Goal: Find specific page/section: Find specific page/section

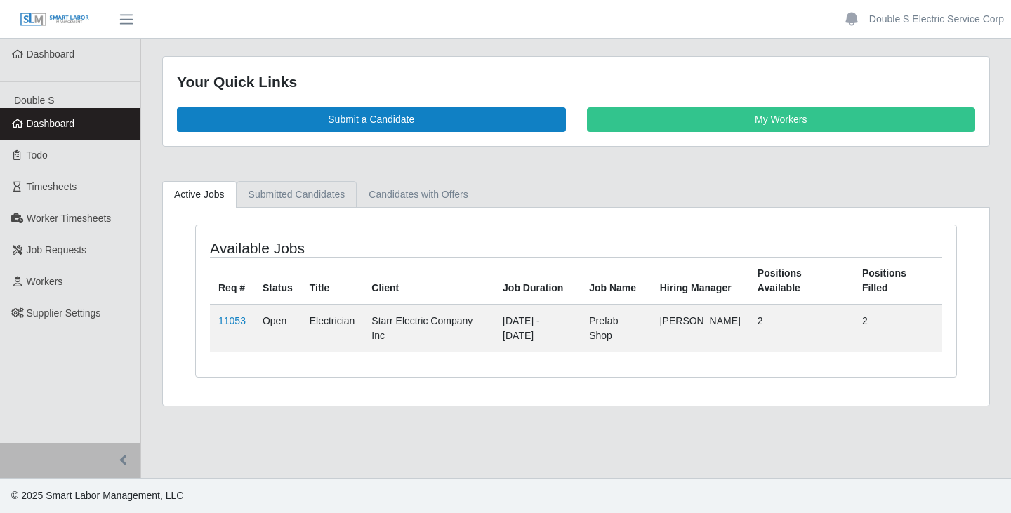
click at [269, 195] on link "Submitted Candidates" at bounding box center [296, 194] width 121 height 27
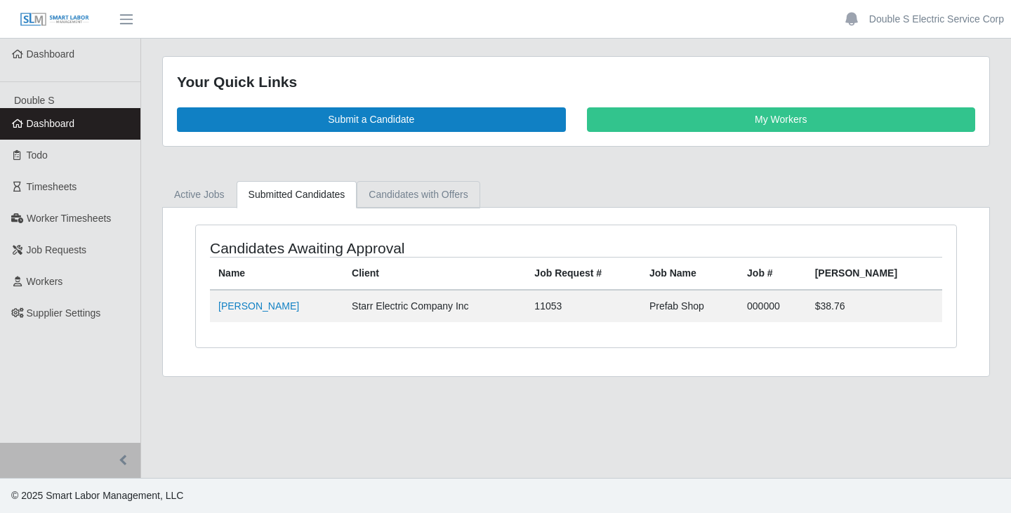
click at [394, 188] on link "Candidates with Offers" at bounding box center [418, 194] width 123 height 27
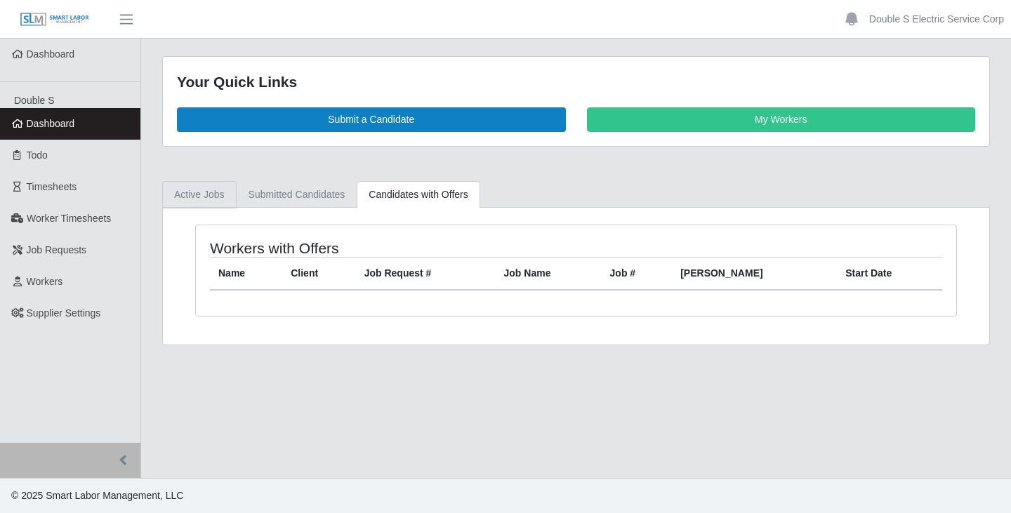
click at [189, 189] on link "Active Jobs" at bounding box center [199, 194] width 74 height 27
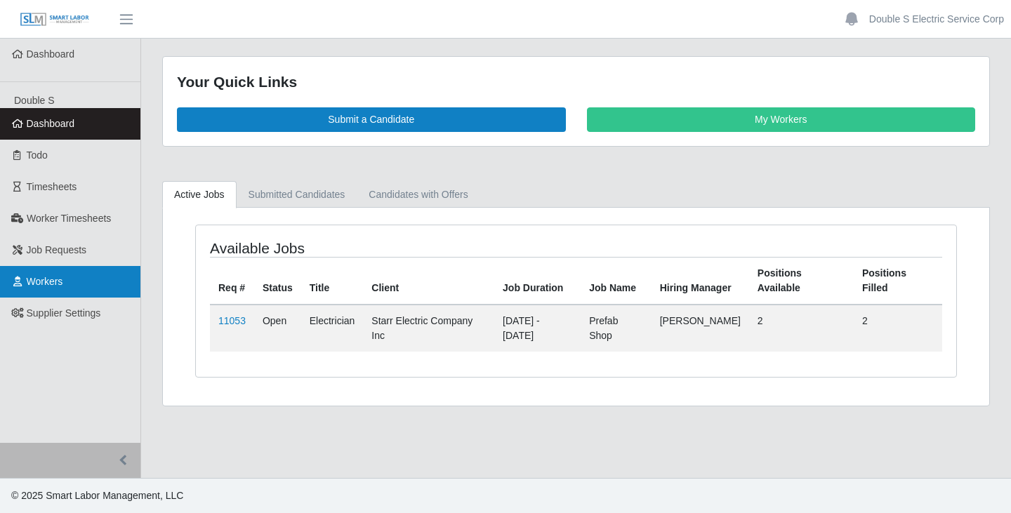
click at [36, 284] on span "Workers" at bounding box center [45, 281] width 36 height 11
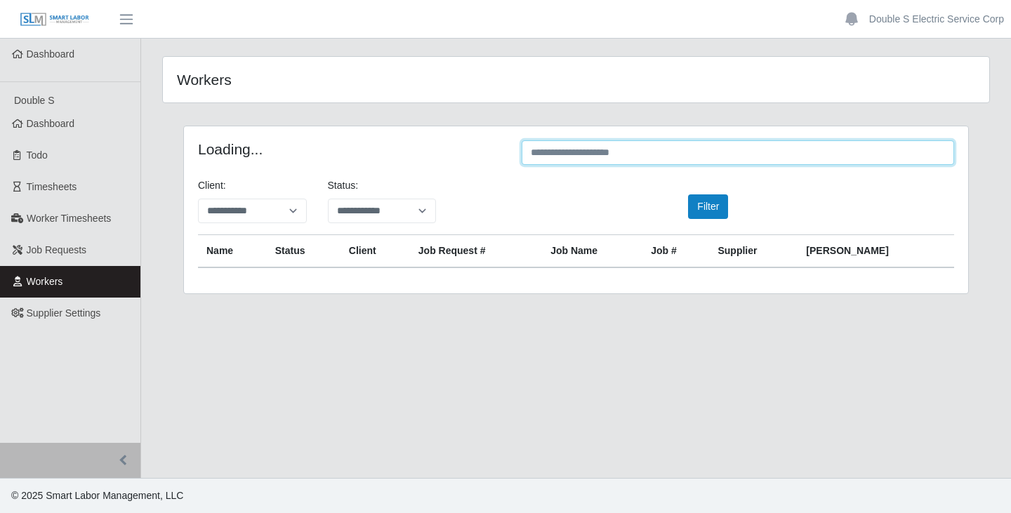
click at [696, 157] on input "text" at bounding box center [737, 152] width 432 height 25
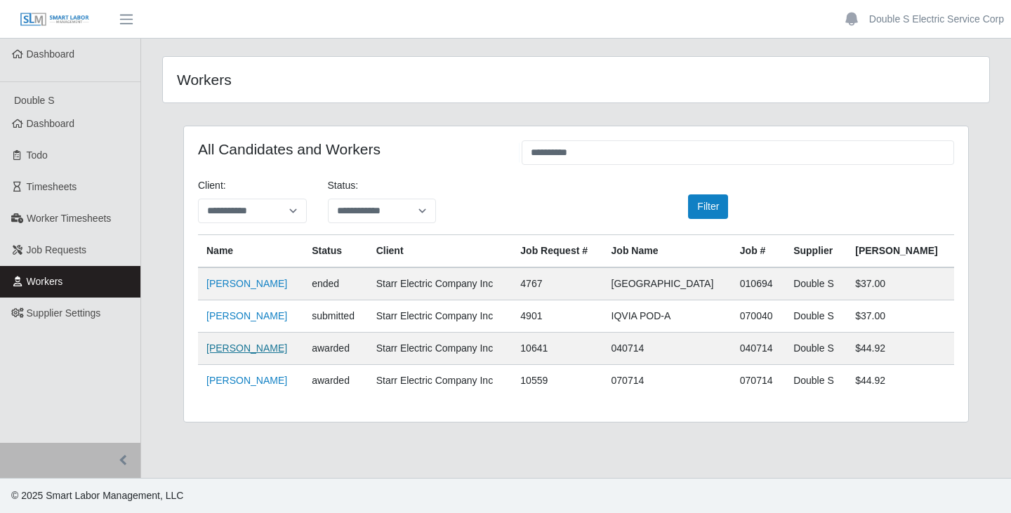
click at [258, 351] on link "[PERSON_NAME]" at bounding box center [246, 347] width 81 height 11
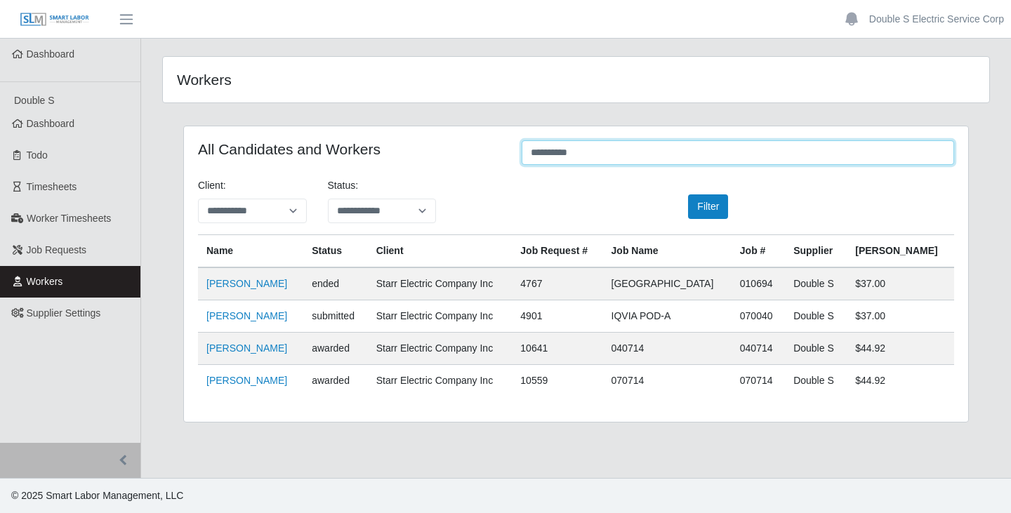
click at [617, 152] on input "*********" at bounding box center [737, 152] width 432 height 25
type input "*"
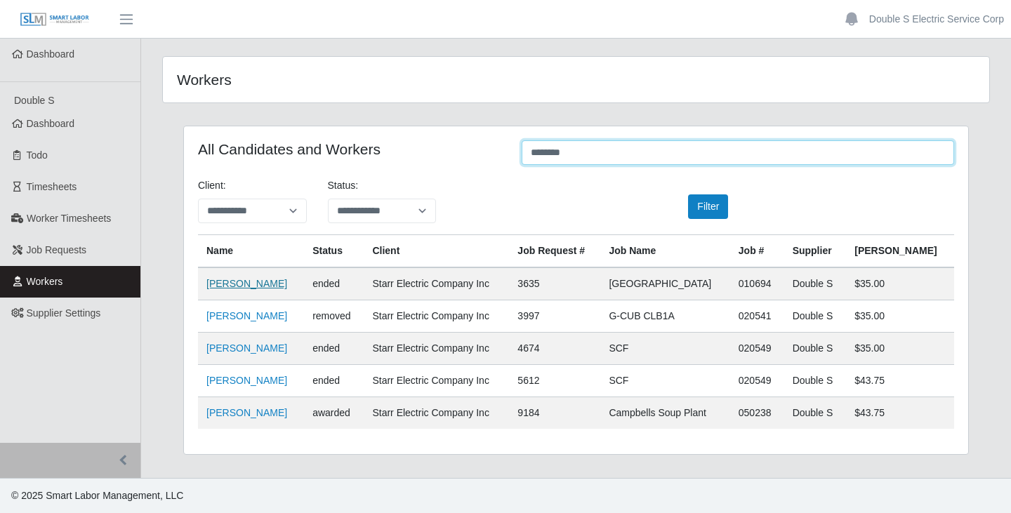
type input "********"
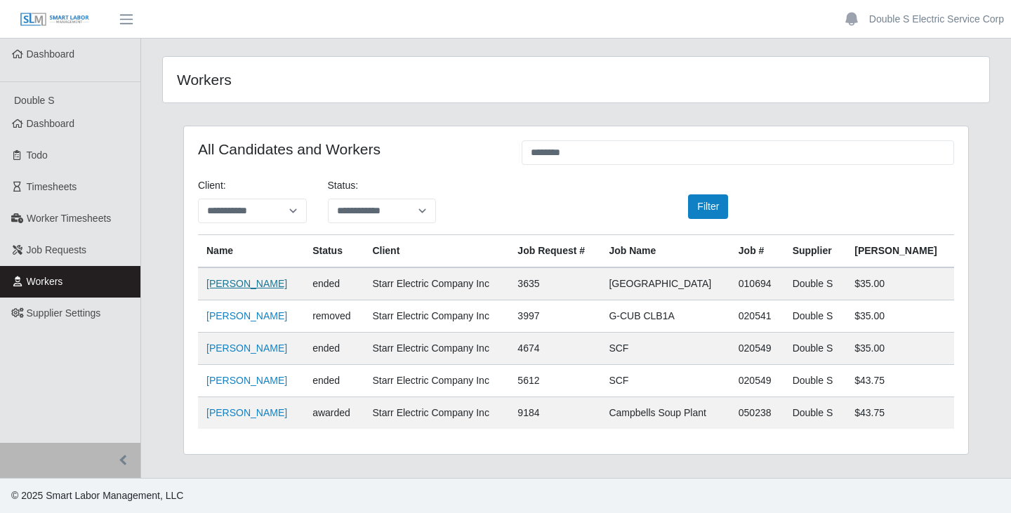
click at [244, 285] on link "[PERSON_NAME]" at bounding box center [246, 283] width 81 height 11
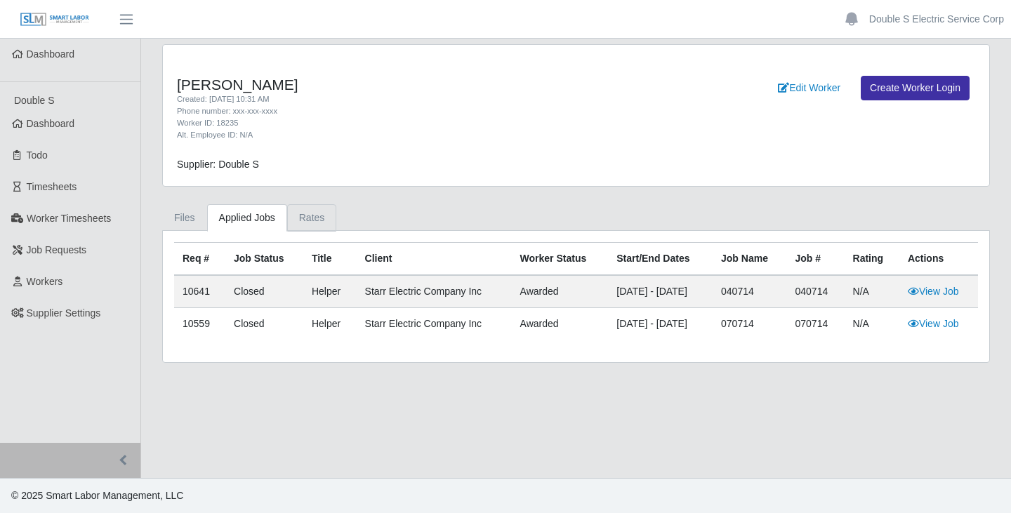
click at [300, 219] on link "Rates" at bounding box center [312, 217] width 50 height 27
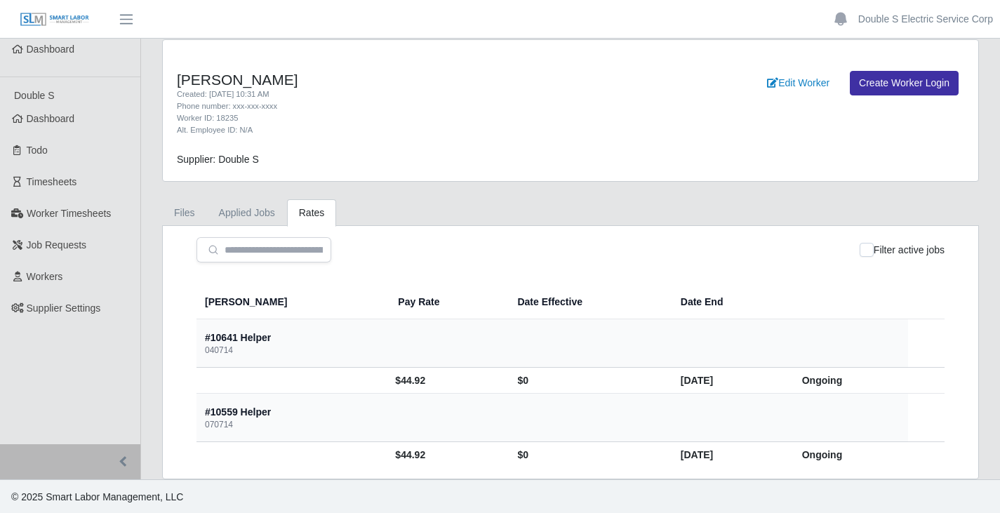
scroll to position [6, 0]
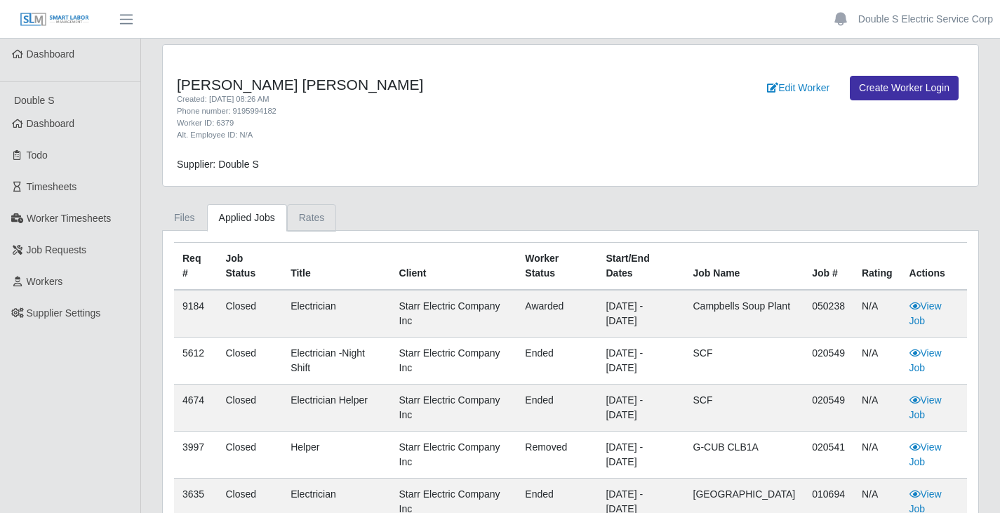
click at [316, 218] on link "Rates" at bounding box center [312, 217] width 50 height 27
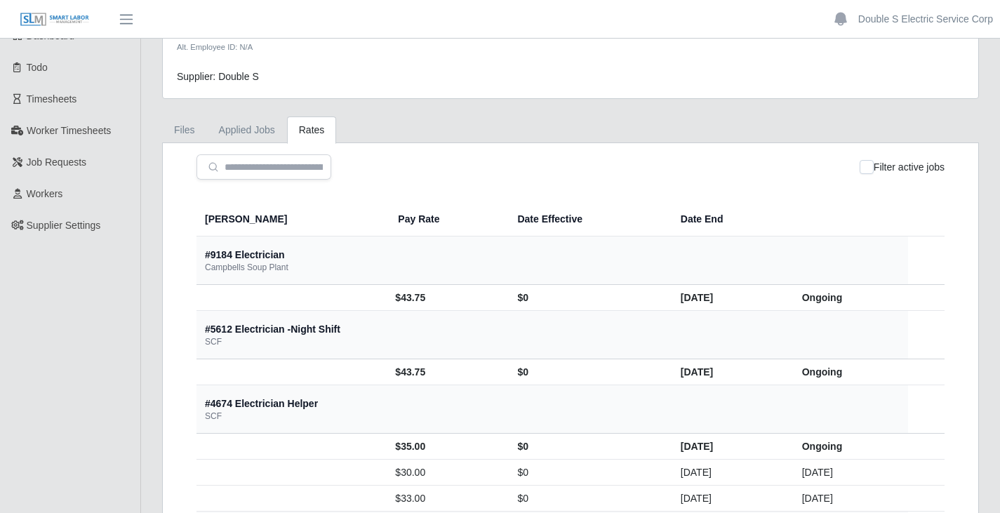
scroll to position [70, 0]
